Goal: Find specific page/section: Find specific page/section

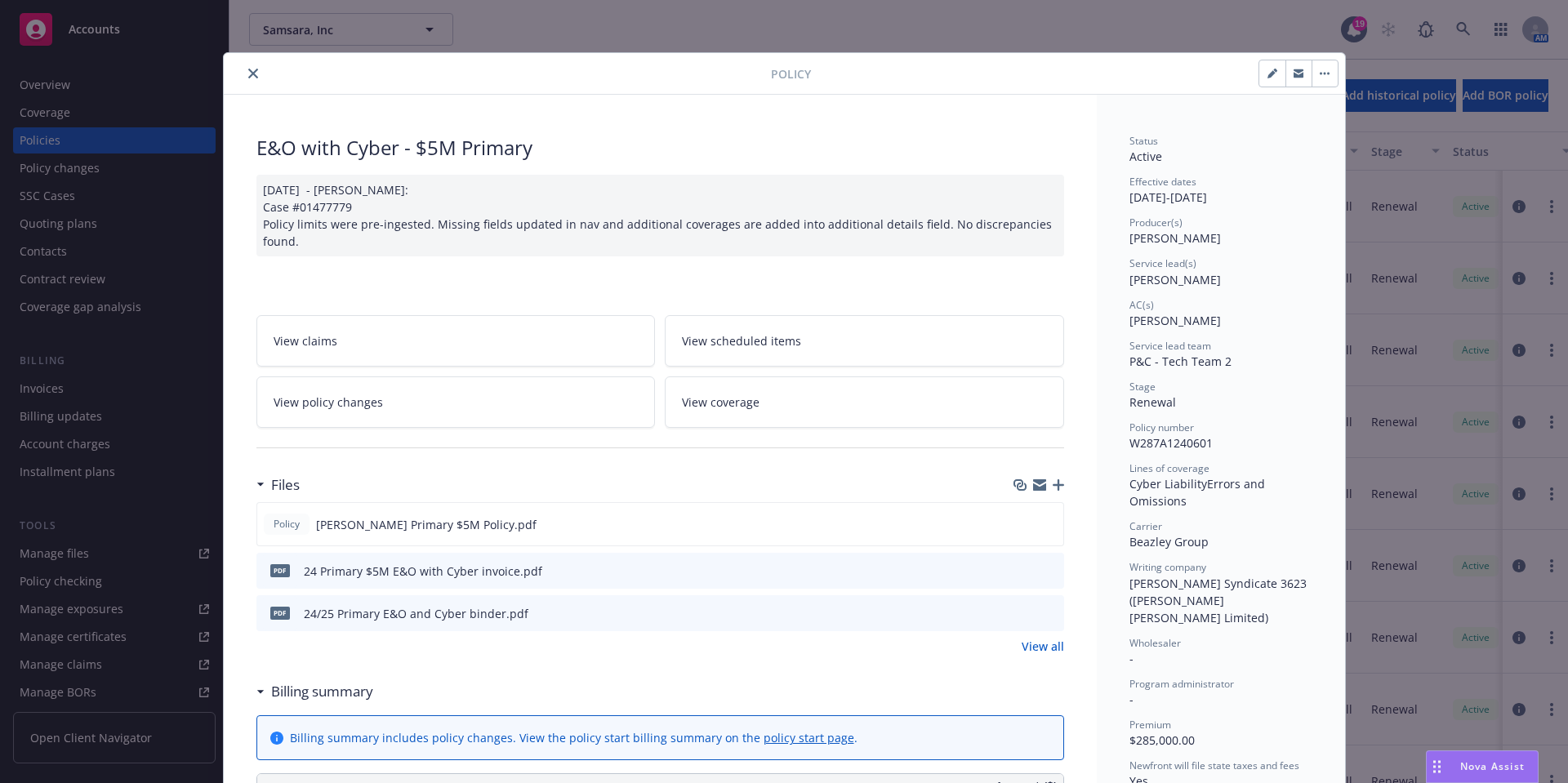
scroll to position [125, 0]
click at [250, 75] on button "close" at bounding box center [253, 74] width 20 height 20
